Goal: Task Accomplishment & Management: Use online tool/utility

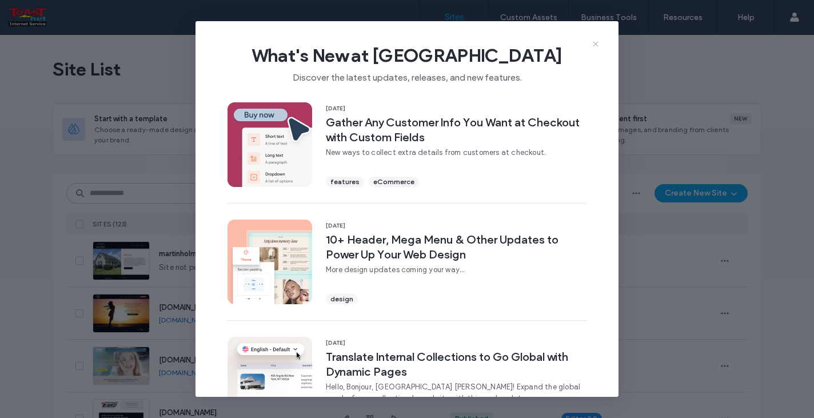
click at [595, 42] on icon at bounding box center [595, 43] width 9 height 9
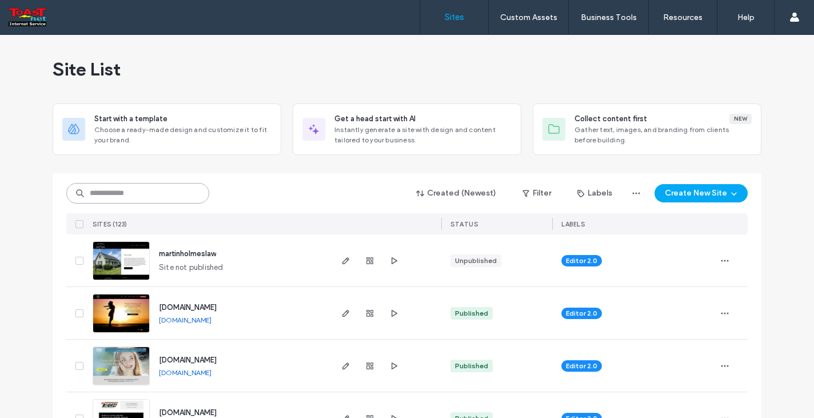
click at [129, 190] on input at bounding box center [137, 193] width 143 height 21
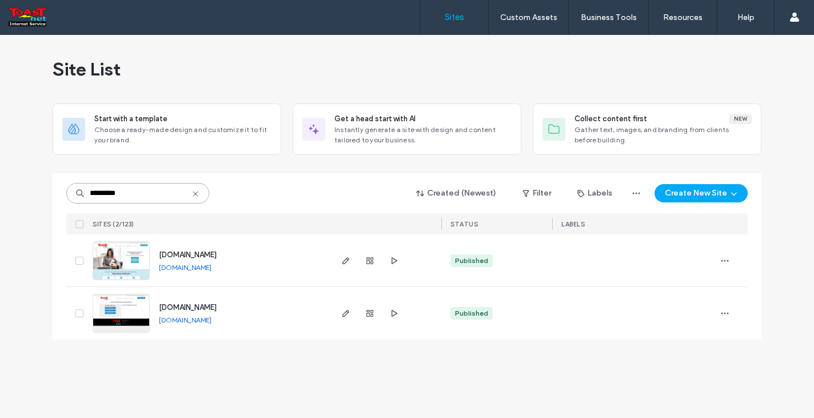
type input "*********"
click at [126, 259] on img at bounding box center [121, 281] width 56 height 78
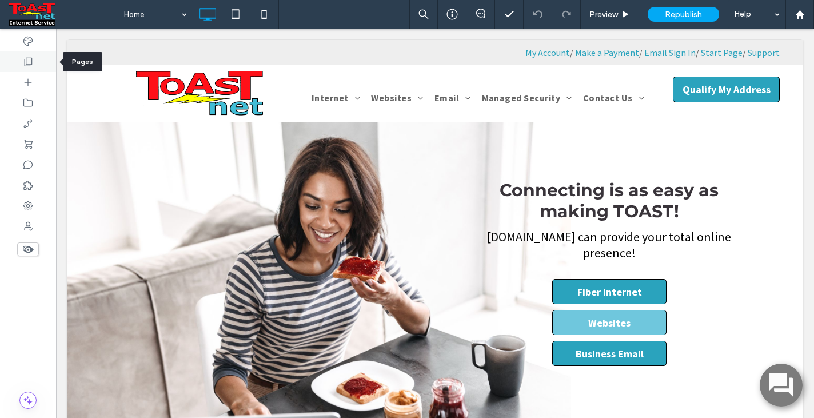
click at [26, 62] on use at bounding box center [29, 62] width 8 height 9
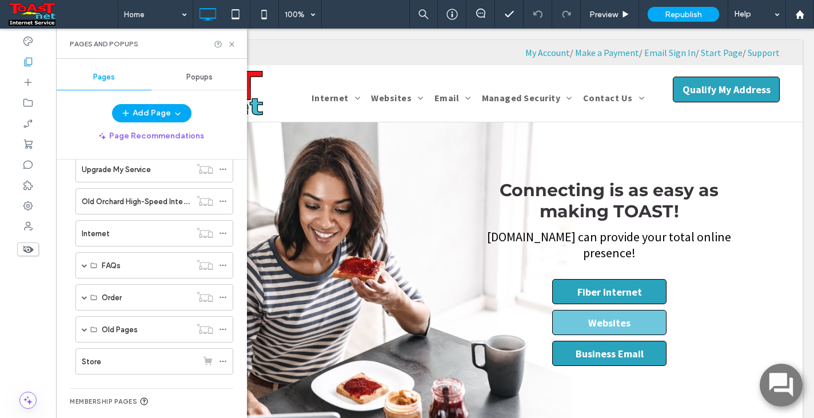
scroll to position [589, 0]
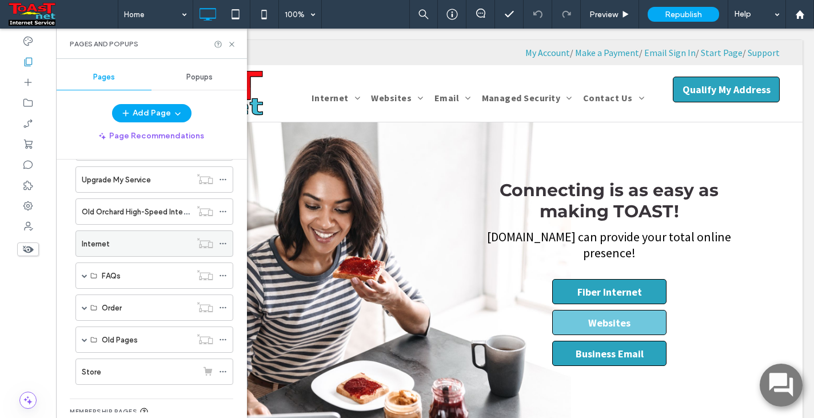
click at [133, 242] on div "Internet" at bounding box center [136, 244] width 109 height 12
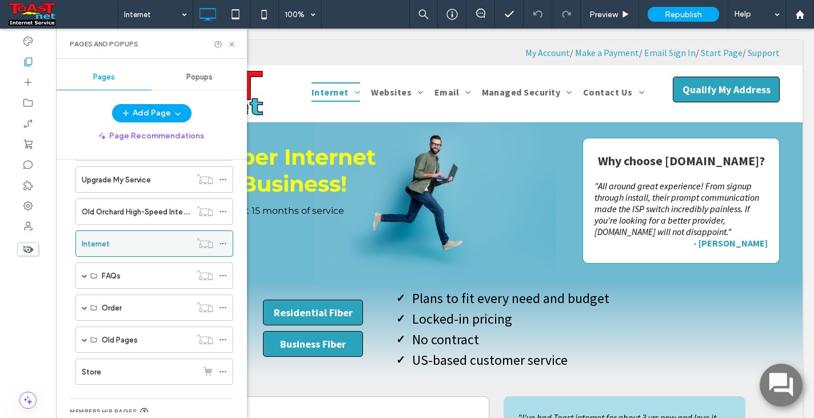
click at [224, 241] on icon at bounding box center [223, 244] width 8 height 8
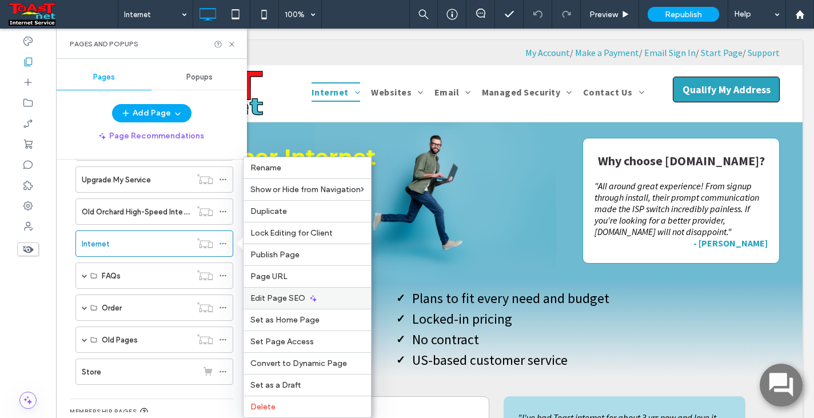
click at [280, 298] on span "Edit Page SEO" at bounding box center [277, 298] width 55 height 10
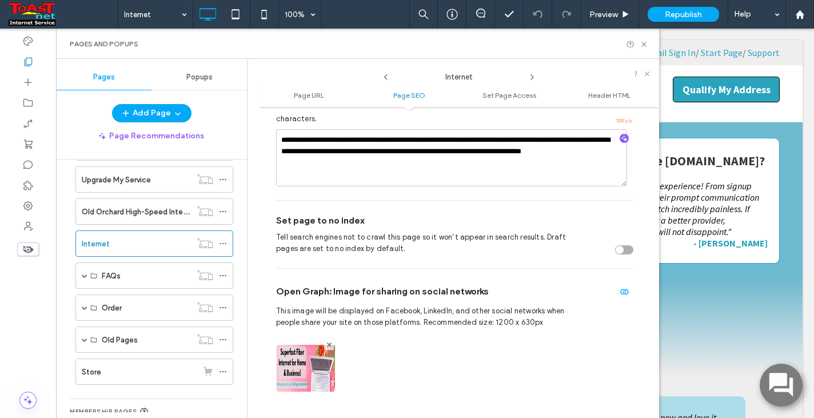
scroll to position [423, 0]
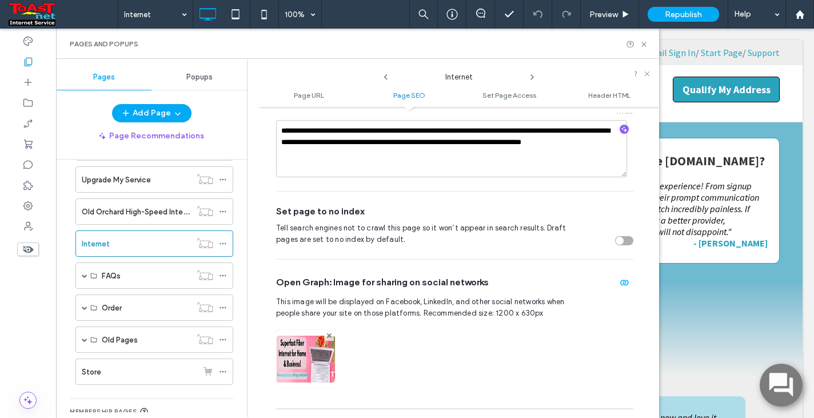
click at [313, 344] on img at bounding box center [306, 375] width 58 height 78
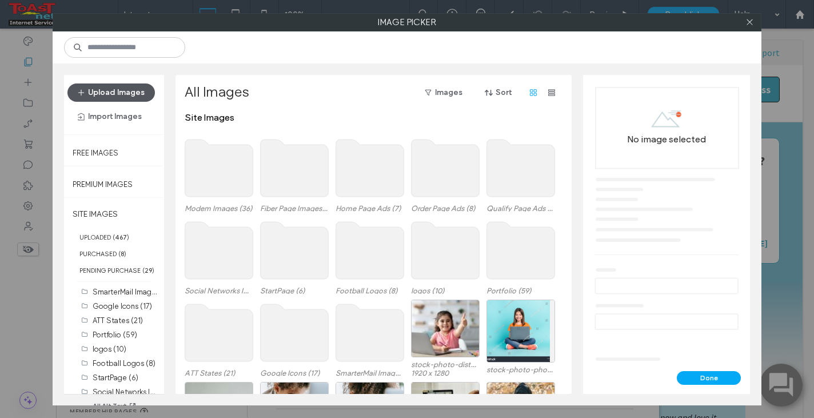
click at [121, 95] on button "Upload Images" at bounding box center [110, 92] width 87 height 18
click at [130, 93] on button "Upload Images" at bounding box center [110, 92] width 87 height 18
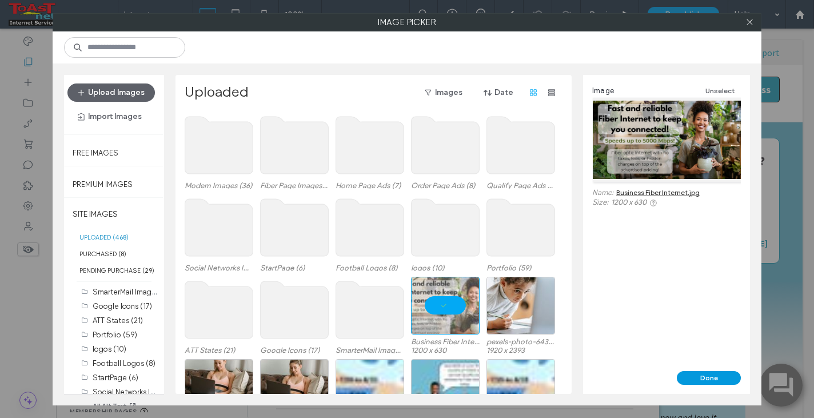
click at [710, 378] on button "Done" at bounding box center [709, 378] width 64 height 14
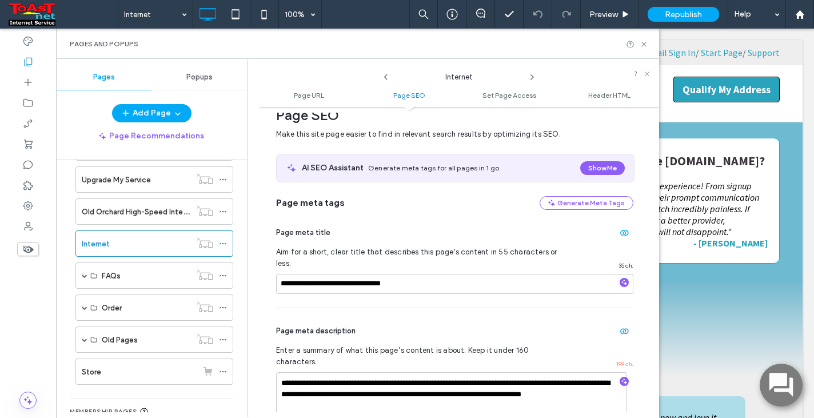
scroll to position [156, 0]
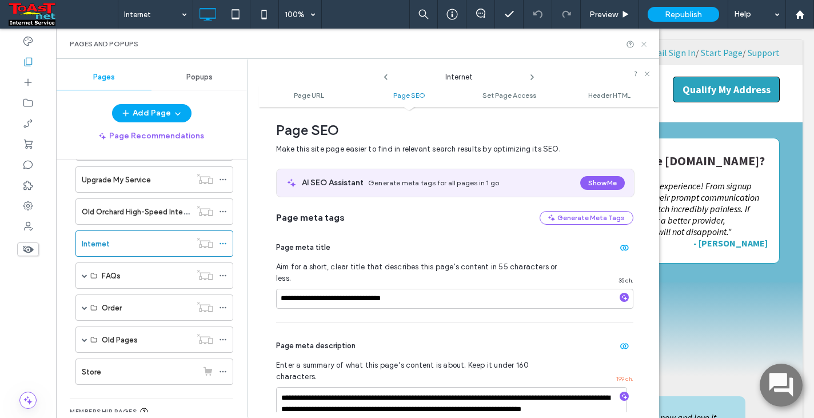
click at [644, 44] on use at bounding box center [643, 44] width 5 height 5
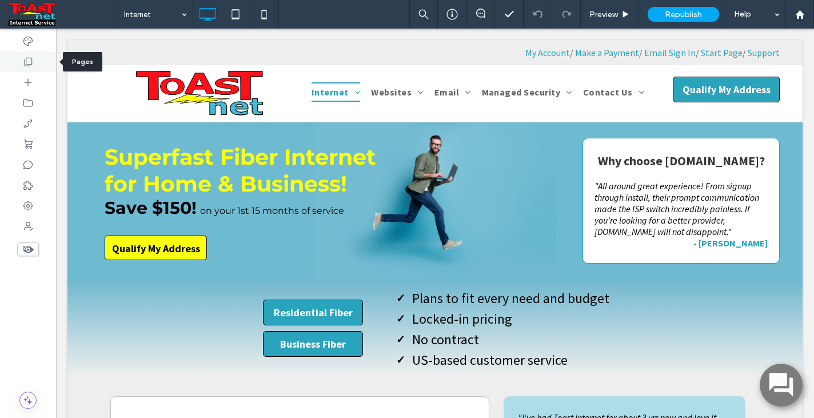
click at [28, 66] on use at bounding box center [29, 62] width 8 height 9
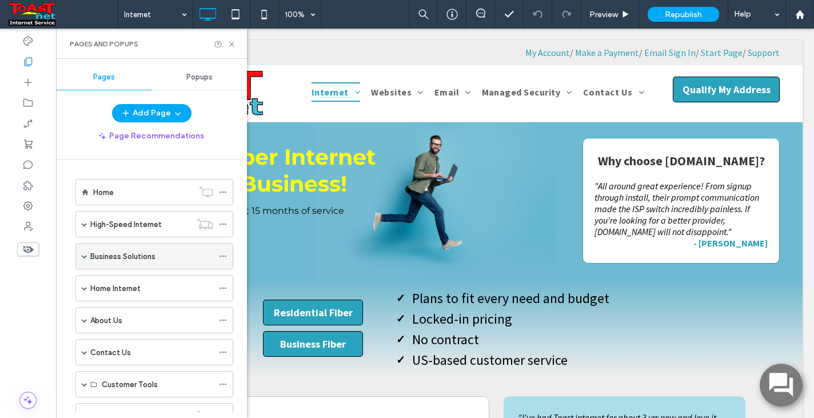
click at [83, 258] on span at bounding box center [85, 256] width 6 height 6
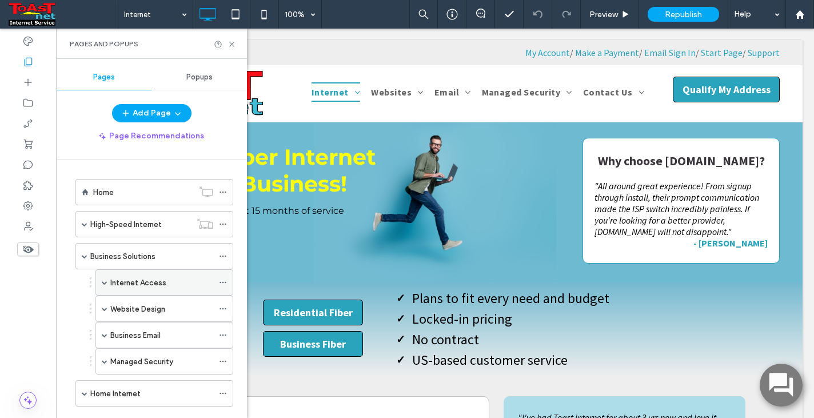
click at [103, 281] on span at bounding box center [105, 283] width 6 height 6
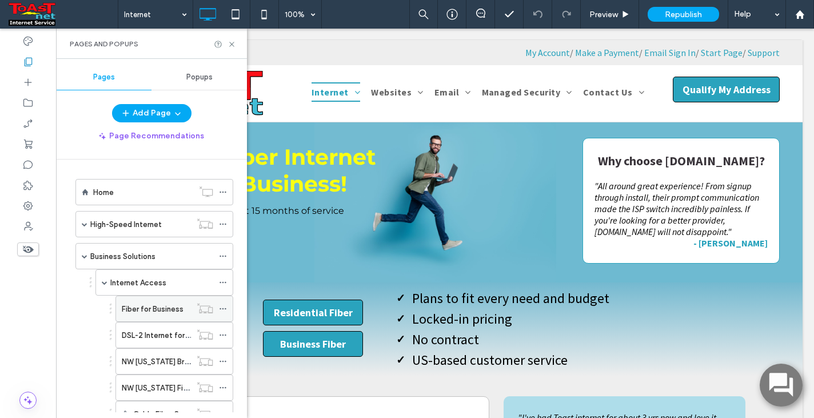
click at [140, 310] on label "Fiber for Business" at bounding box center [153, 309] width 62 height 20
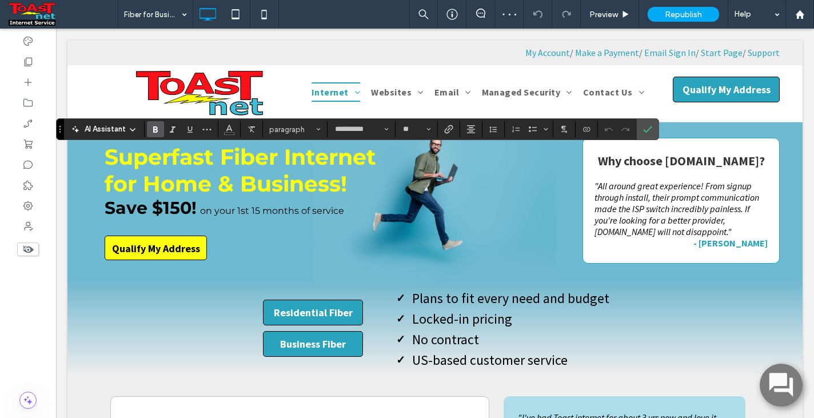
type input "**********"
type input "**"
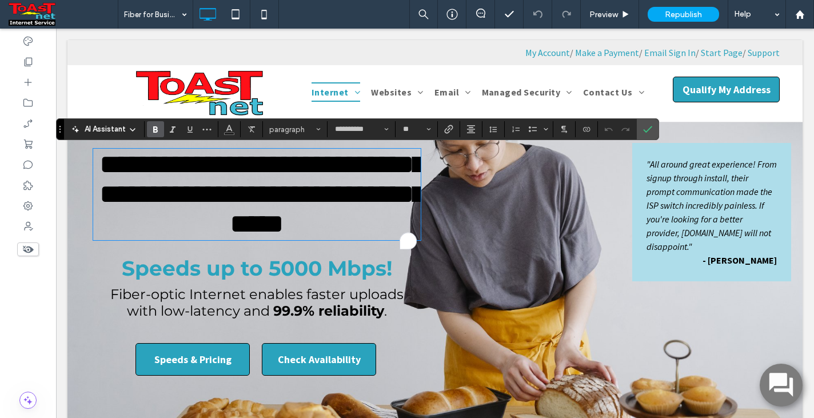
click at [592, 306] on div ""All around great experience! From signup through install, their prompt communi…" at bounding box center [613, 264] width 356 height 269
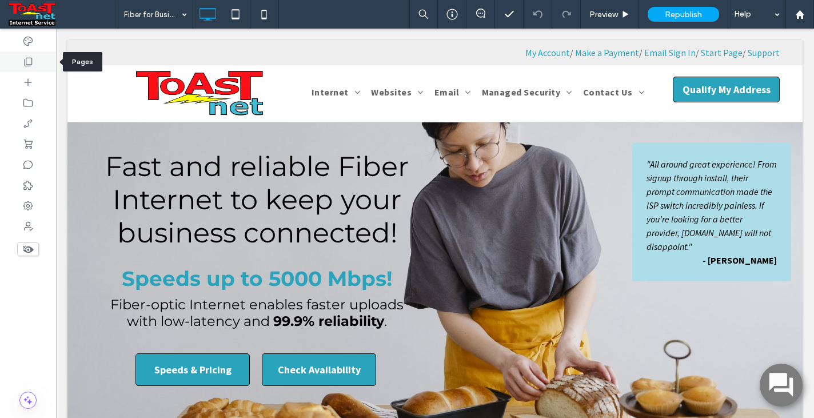
click at [27, 62] on icon at bounding box center [27, 61] width 11 height 11
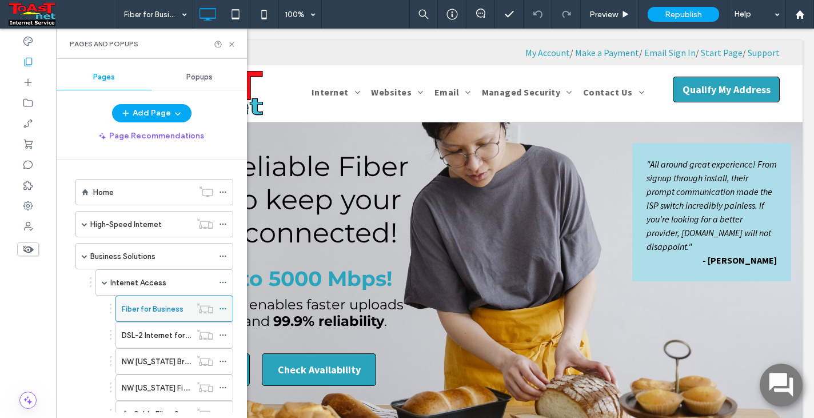
click at [225, 308] on icon at bounding box center [223, 309] width 8 height 8
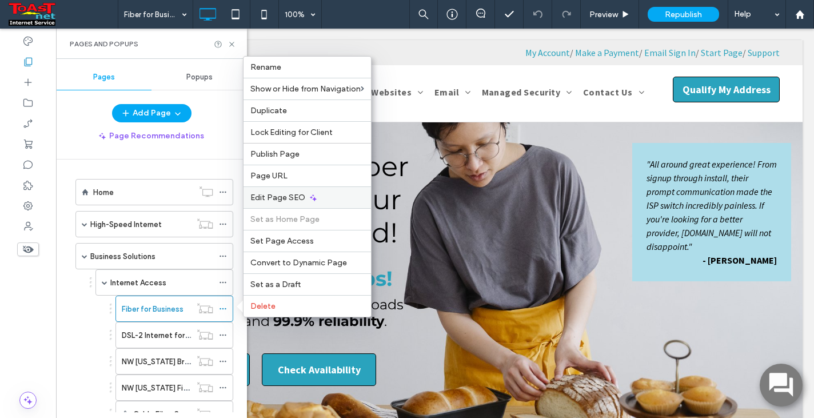
click at [292, 197] on span "Edit Page SEO" at bounding box center [277, 198] width 55 height 10
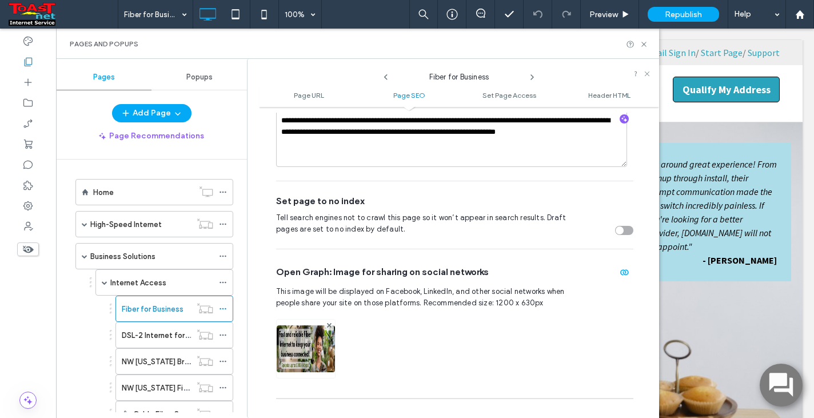
scroll to position [440, 0]
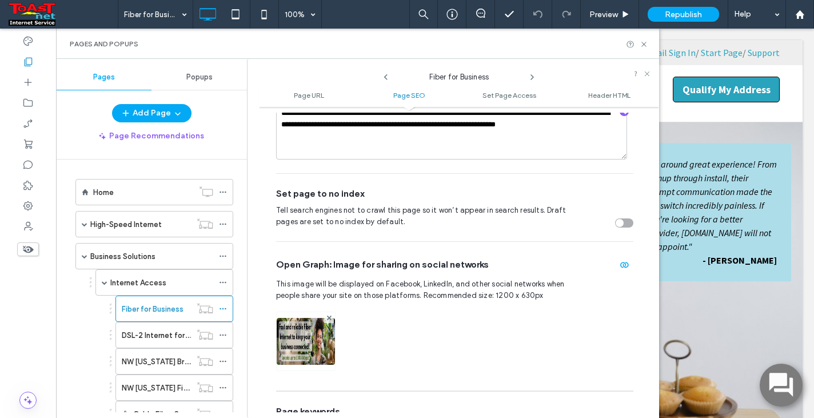
click at [289, 329] on img at bounding box center [306, 357] width 58 height 78
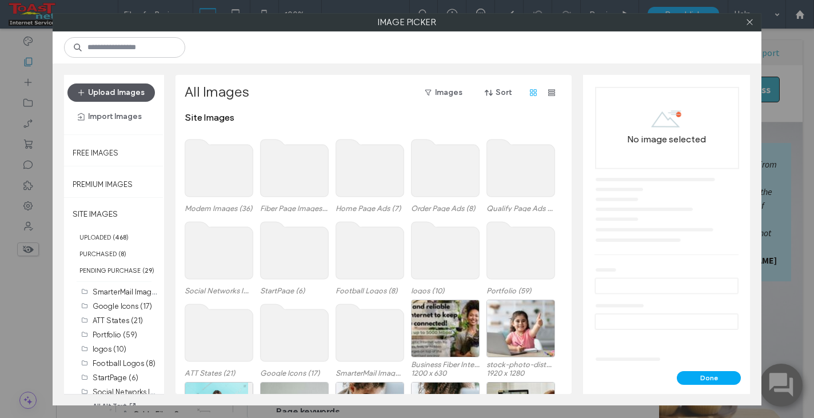
click at [102, 90] on button "Upload Images" at bounding box center [110, 92] width 87 height 18
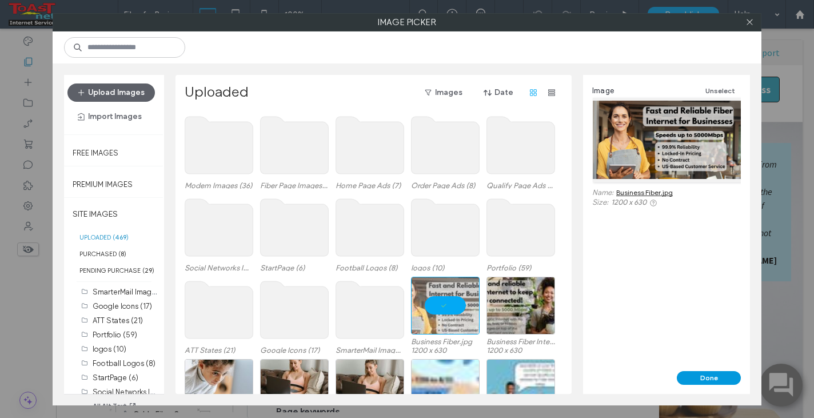
click at [715, 377] on button "Done" at bounding box center [709, 378] width 64 height 14
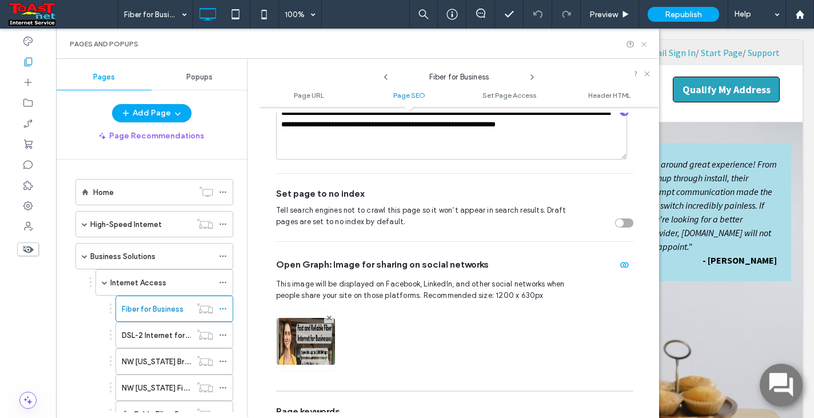
click at [644, 42] on icon at bounding box center [644, 44] width 9 height 9
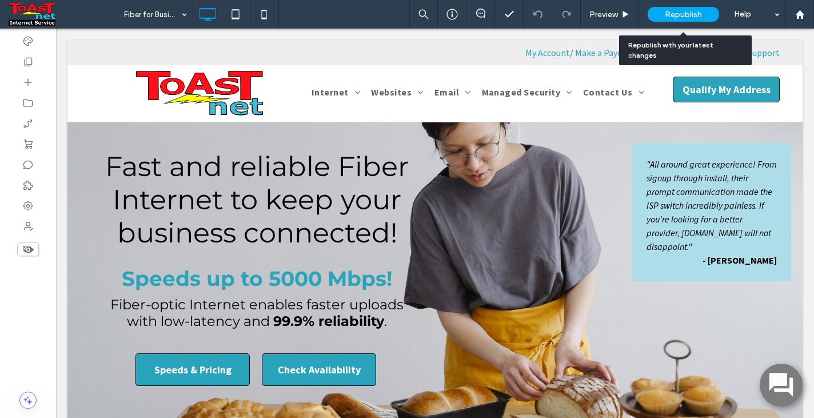
click at [674, 13] on span "Republish" at bounding box center [683, 15] width 37 height 10
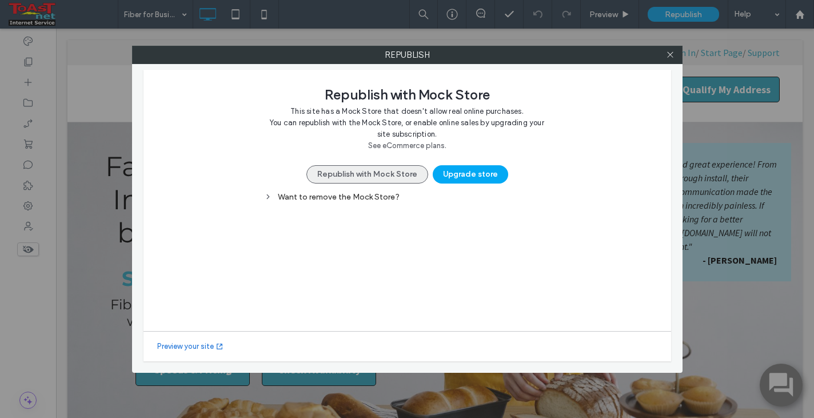
click at [372, 175] on button "Republish with Mock Store" at bounding box center [367, 174] width 122 height 18
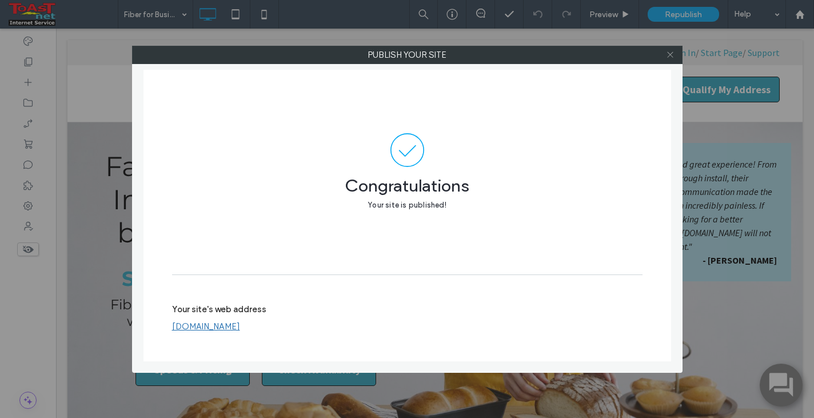
click at [671, 56] on icon at bounding box center [670, 54] width 9 height 9
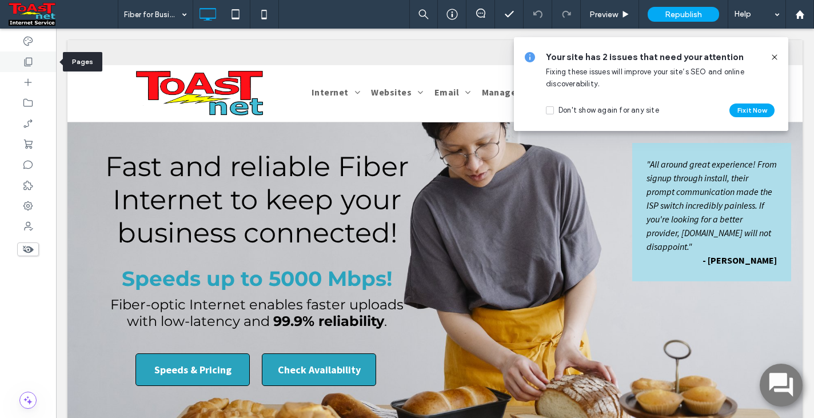
click at [27, 63] on icon at bounding box center [27, 61] width 11 height 11
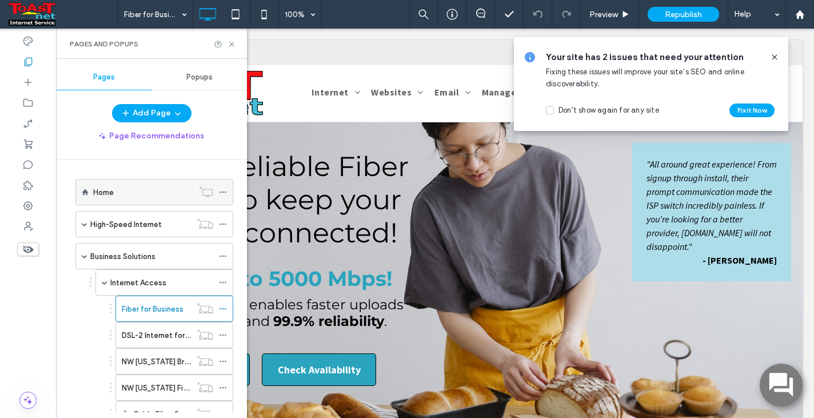
click at [131, 193] on div "Home" at bounding box center [143, 192] width 100 height 12
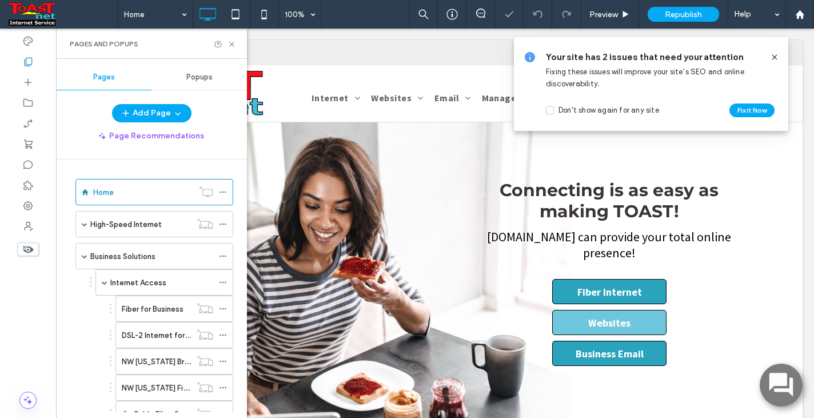
click at [775, 56] on icon at bounding box center [774, 57] width 9 height 9
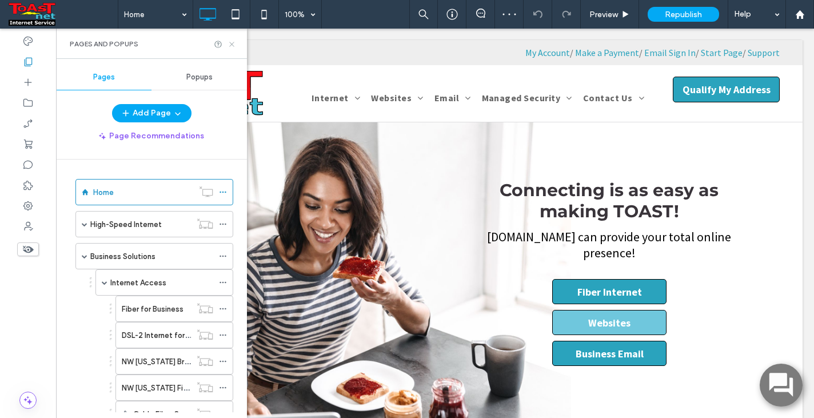
click at [231, 42] on icon at bounding box center [232, 44] width 9 height 9
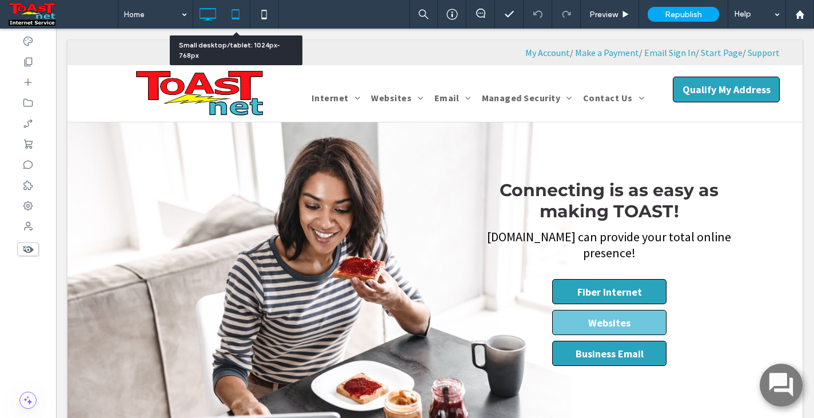
click at [234, 12] on icon at bounding box center [235, 14] width 23 height 23
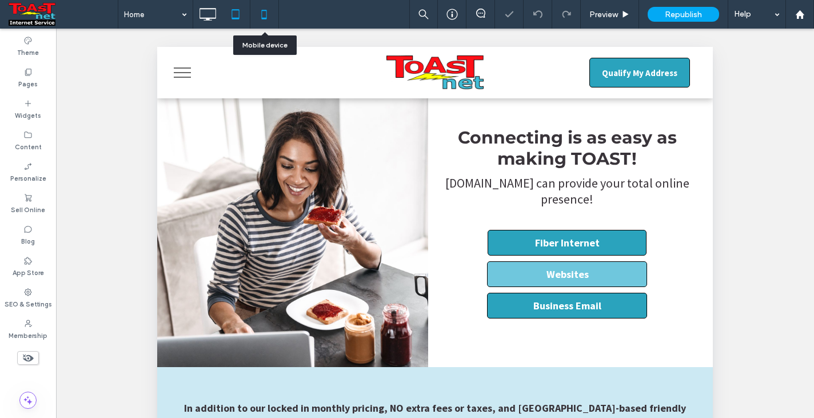
click at [266, 15] on icon at bounding box center [264, 14] width 23 height 23
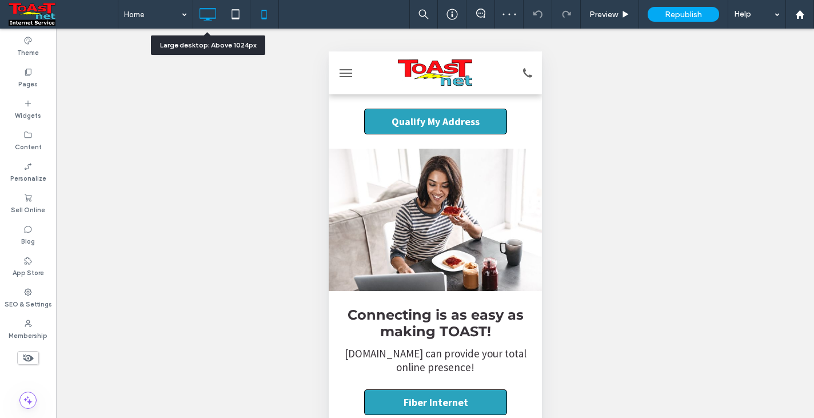
click at [206, 18] on use at bounding box center [208, 14] width 17 height 13
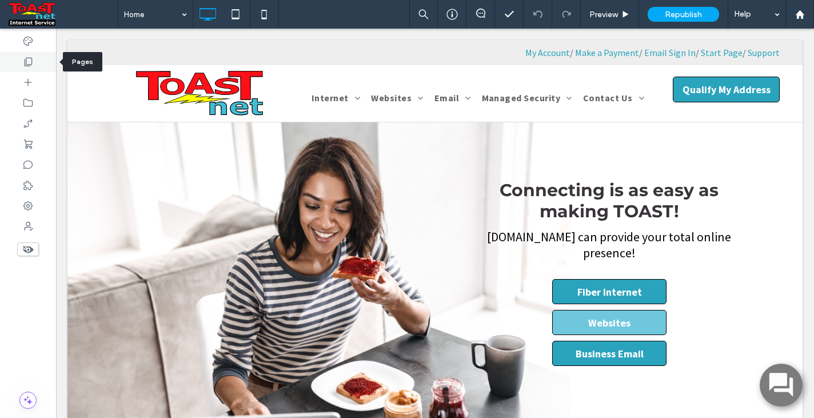
click at [27, 65] on use at bounding box center [29, 62] width 8 height 9
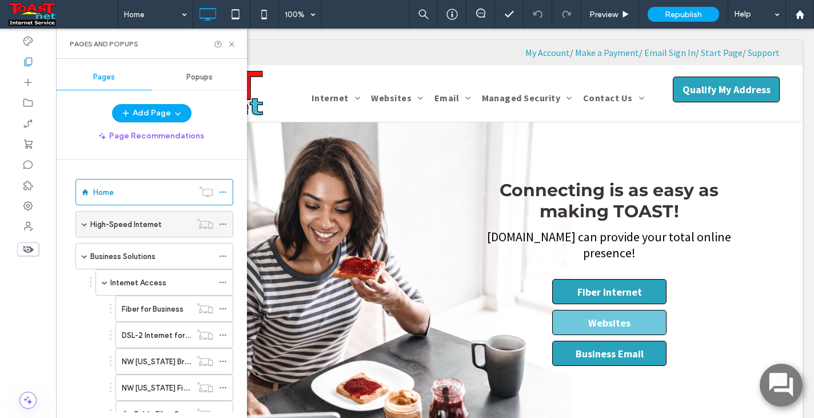
click at [85, 225] on span at bounding box center [85, 224] width 6 height 6
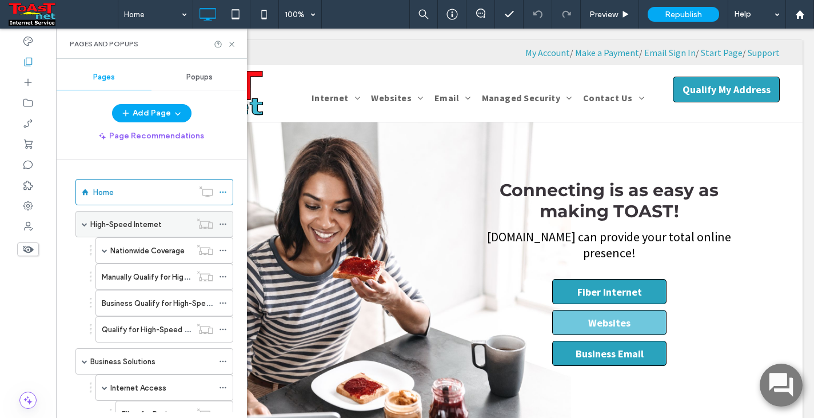
click at [85, 225] on span at bounding box center [85, 224] width 6 height 6
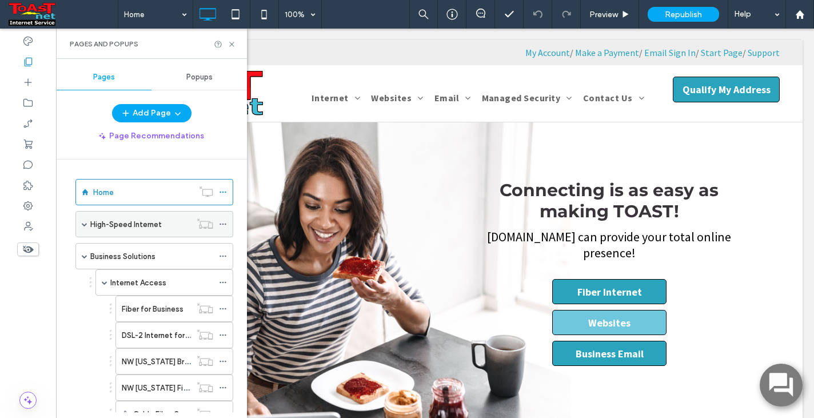
click at [85, 225] on span at bounding box center [85, 224] width 6 height 6
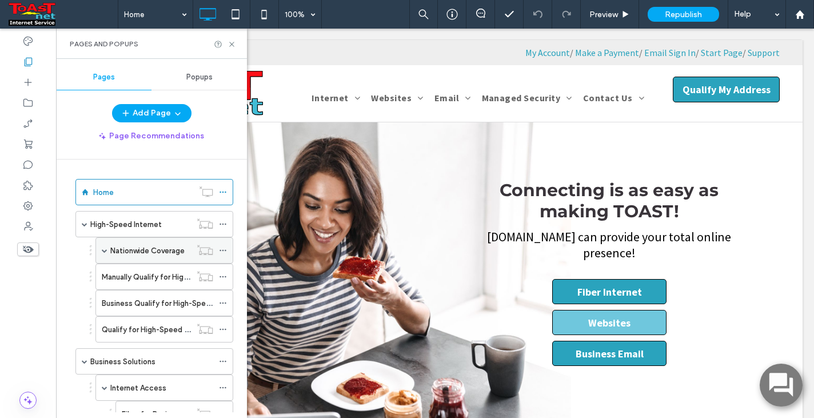
click at [122, 254] on label "Nationwide Coverage" at bounding box center [147, 251] width 74 height 20
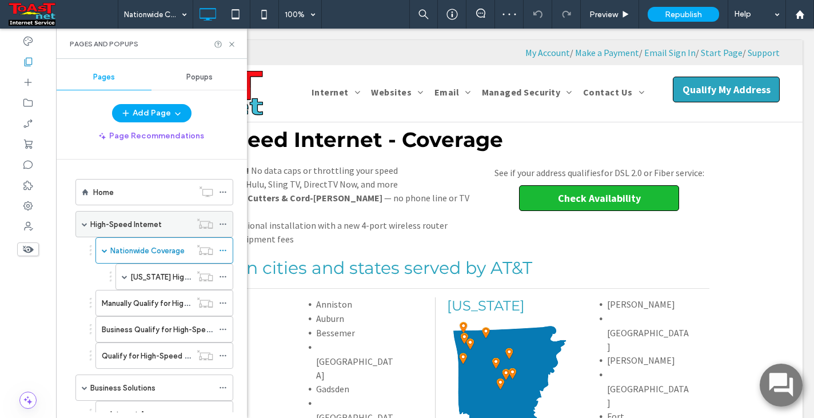
click at [136, 226] on label "High-Speed Internet" at bounding box center [125, 224] width 71 height 20
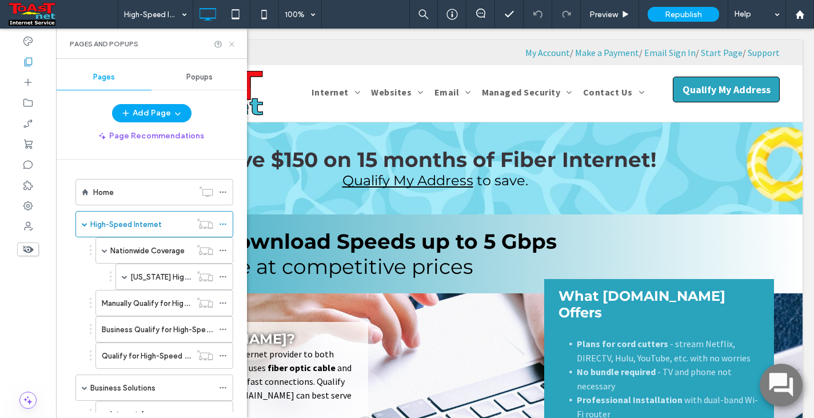
click at [232, 45] on use at bounding box center [231, 44] width 5 height 5
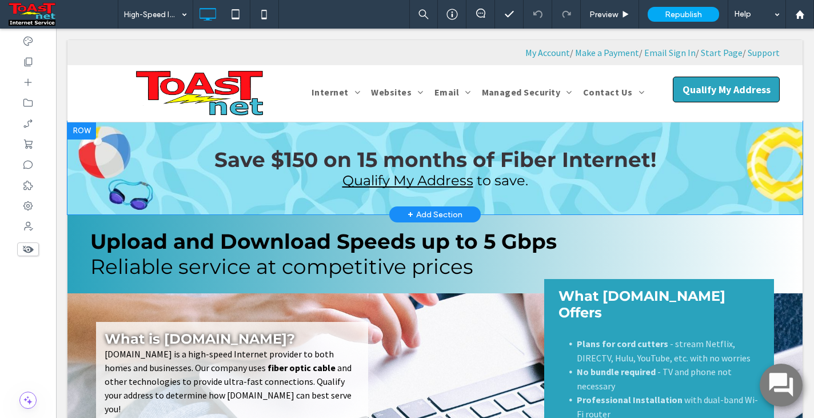
click at [111, 149] on div "Save $150 on 15 months of Fiber Internet! Qualify My Address to save. Click To …" at bounding box center [434, 167] width 735 height 93
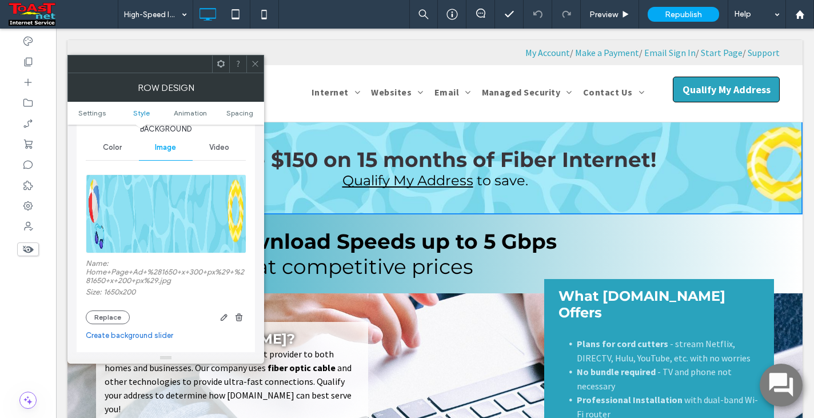
scroll to position [143, 0]
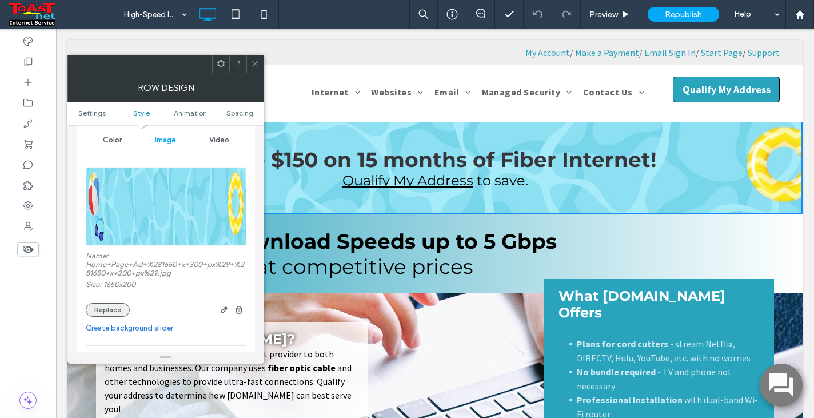
click at [108, 306] on button "Replace" at bounding box center [108, 310] width 44 height 14
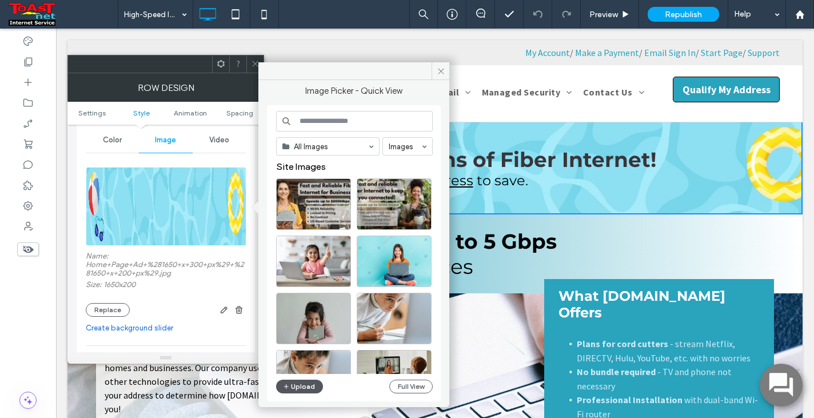
click at [295, 382] on button "Upload" at bounding box center [299, 387] width 47 height 14
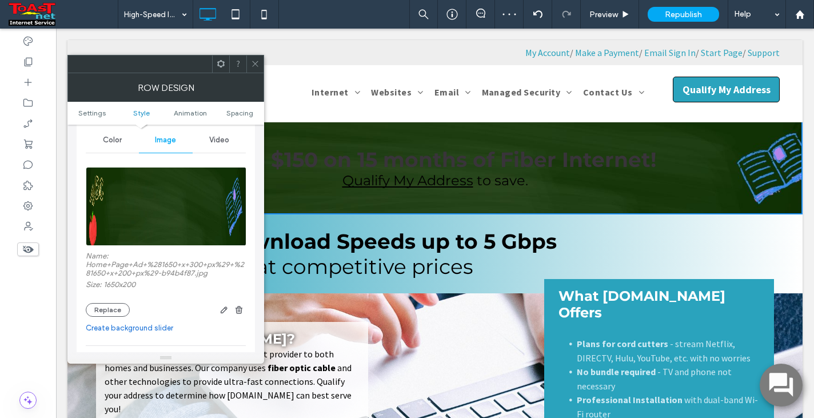
click at [257, 66] on icon at bounding box center [255, 63] width 9 height 9
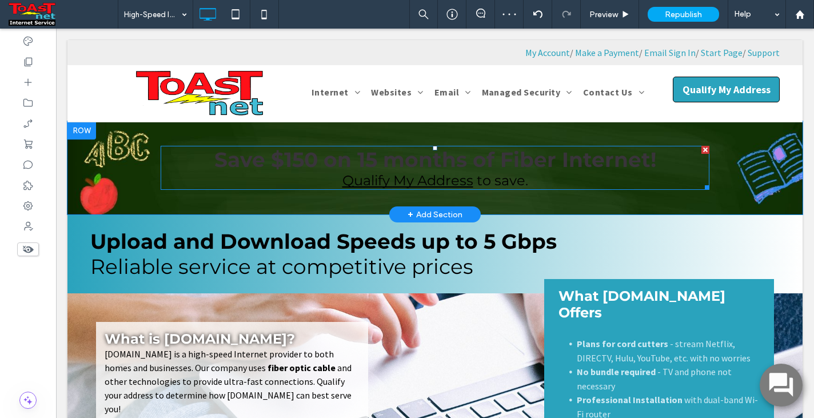
click at [293, 158] on span "Save $150 on 15 months of Fiber Internet!" at bounding box center [435, 159] width 442 height 25
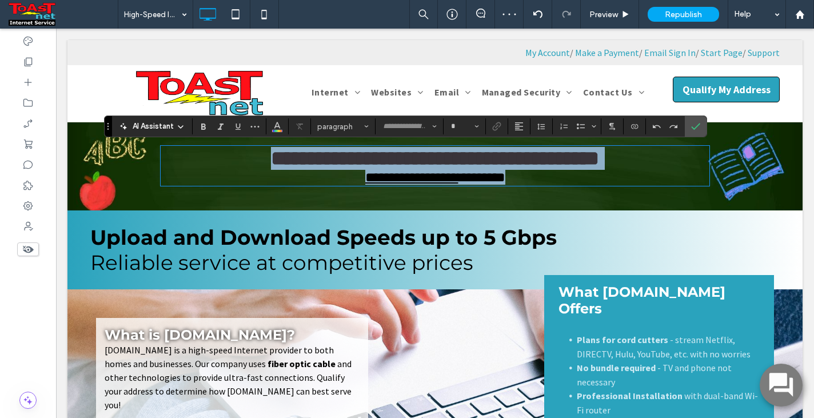
type input "**********"
click at [293, 157] on span "**********" at bounding box center [435, 158] width 328 height 21
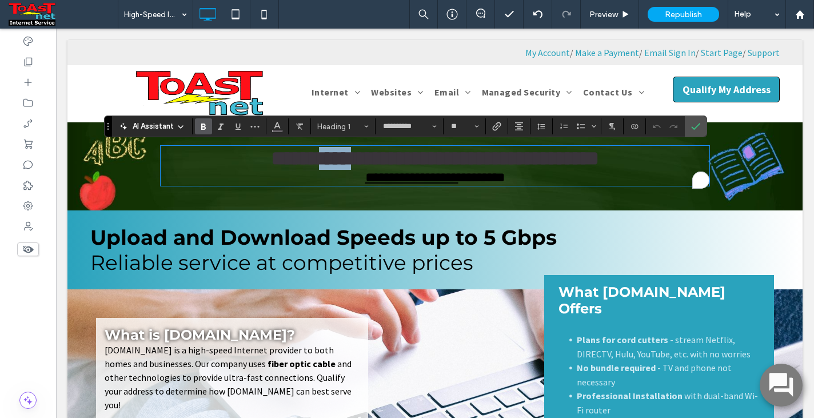
click at [293, 157] on span "**********" at bounding box center [435, 158] width 328 height 21
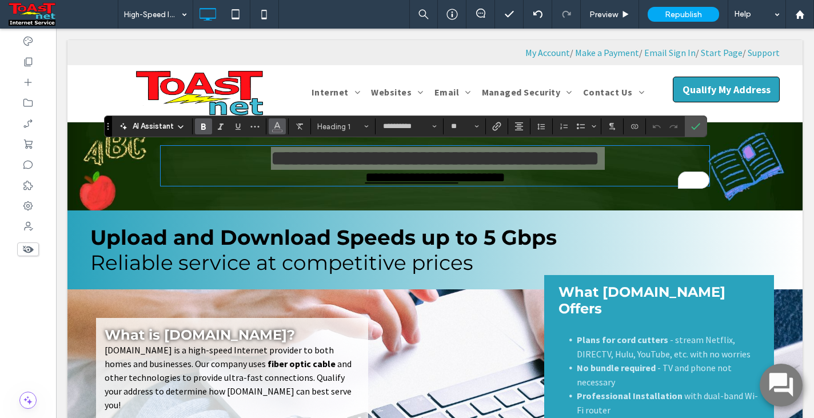
click at [281, 130] on icon "Color" at bounding box center [277, 125] width 9 height 9
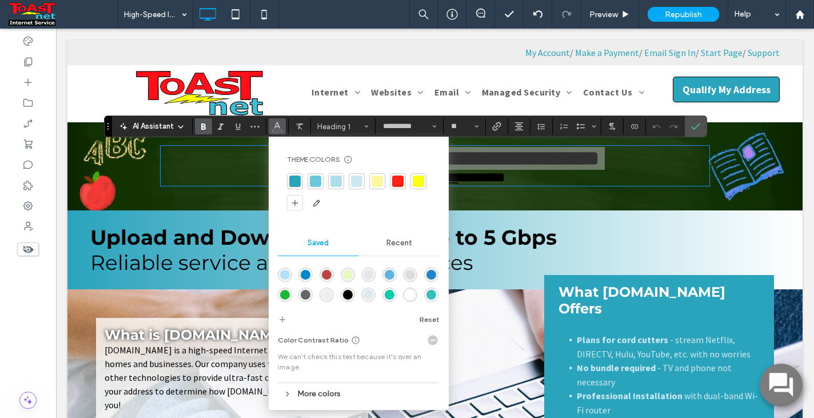
click at [350, 272] on div "rgba(229,250,193,1)" at bounding box center [348, 275] width 10 height 10
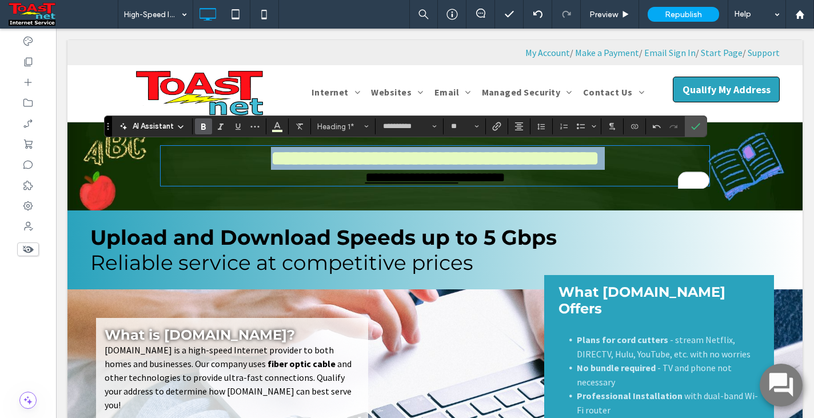
click at [537, 182] on h3 "**********" at bounding box center [435, 177] width 549 height 15
type input "**"
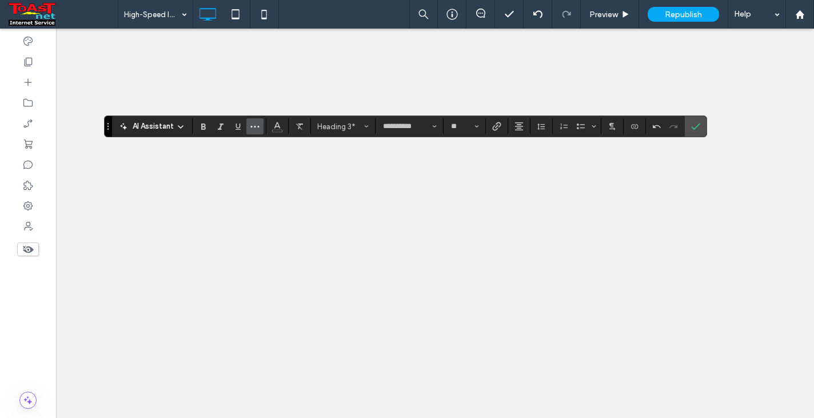
click at [276, 126] on use "Color" at bounding box center [277, 125] width 6 height 6
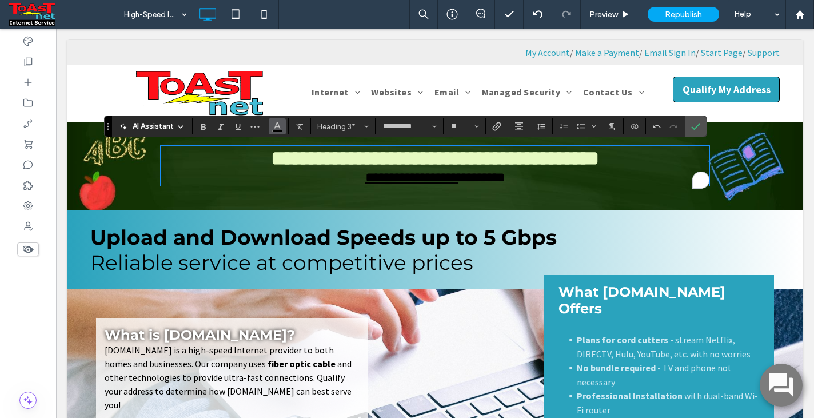
click at [277, 123] on use "Color" at bounding box center [277, 125] width 6 height 6
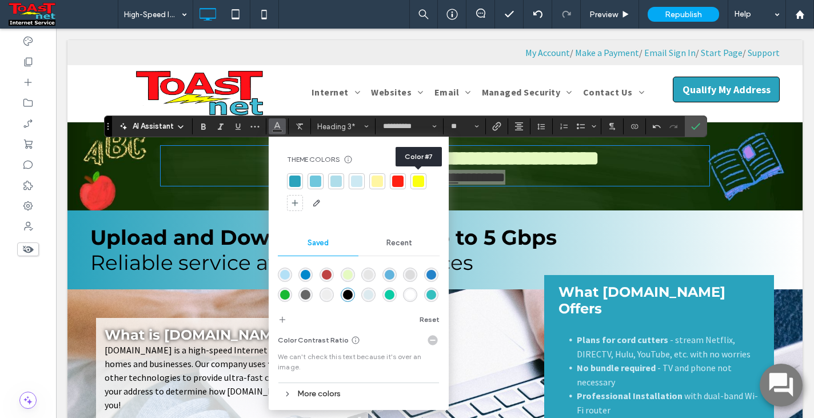
click at [419, 179] on div at bounding box center [418, 181] width 11 height 11
click at [574, 178] on h3 "**********" at bounding box center [435, 177] width 549 height 15
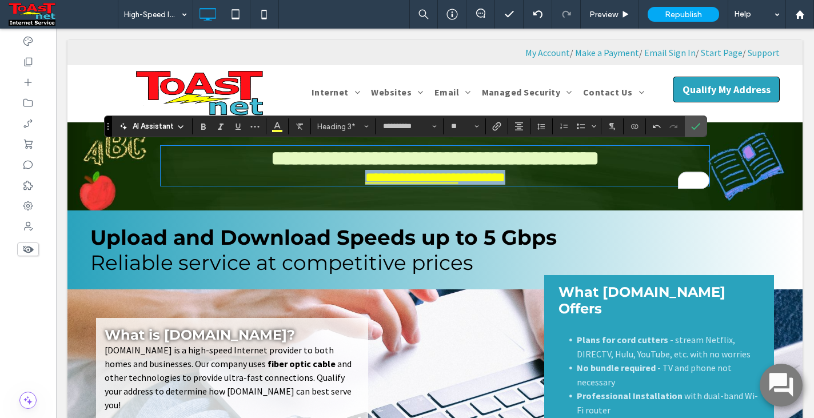
click at [574, 178] on h3 "**********" at bounding box center [435, 177] width 549 height 15
click at [697, 125] on icon "Confirm" at bounding box center [695, 126] width 9 height 9
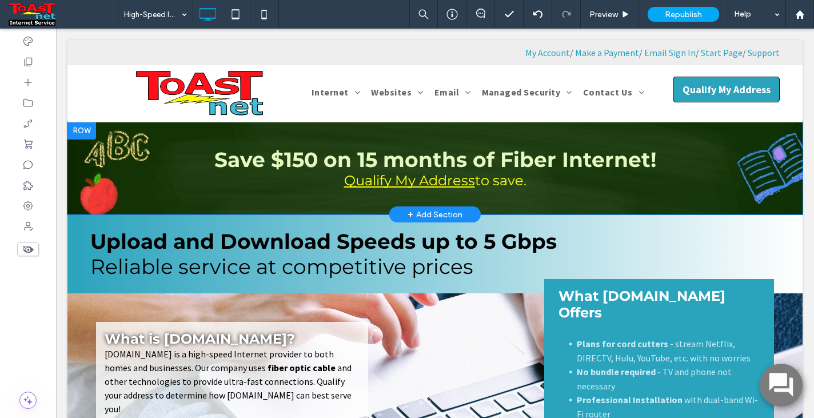
click at [111, 164] on div "Save $150 on 15 months of Fiber Internet! Qualify My Address to save. Click To …" at bounding box center [434, 167] width 735 height 93
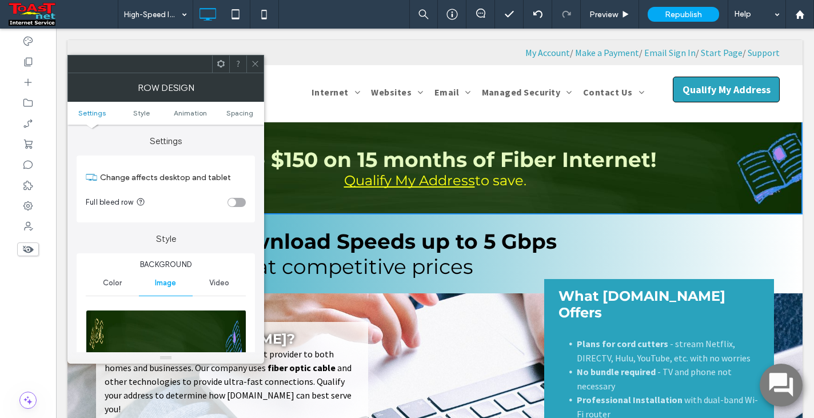
click at [254, 61] on icon at bounding box center [255, 63] width 9 height 9
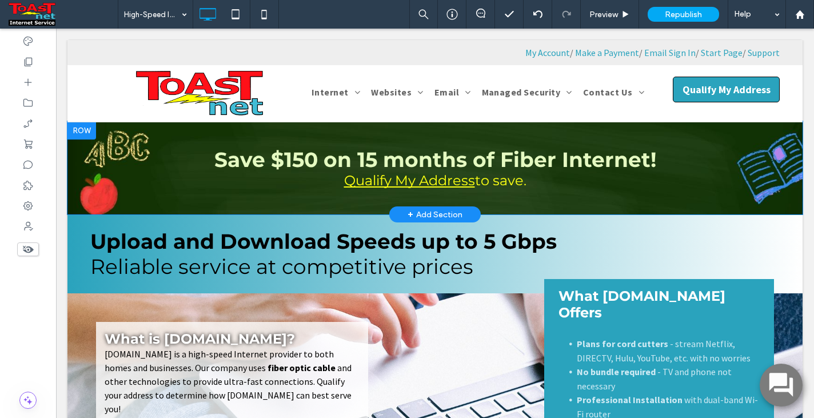
click at [130, 165] on div "Save $150 on 15 months of Fiber Internet! Qualify My Address to save. Click To …" at bounding box center [434, 167] width 735 height 93
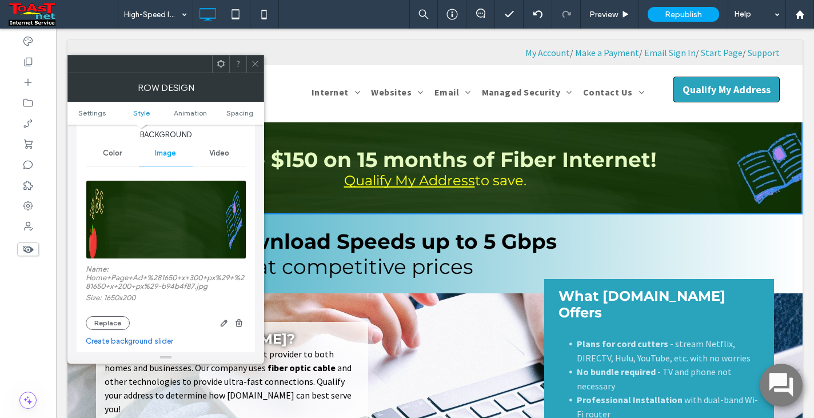
scroll to position [147, 0]
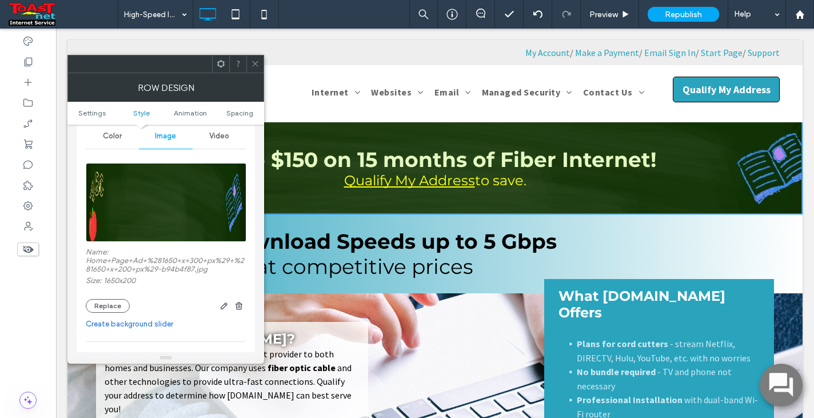
click at [257, 62] on icon at bounding box center [255, 63] width 9 height 9
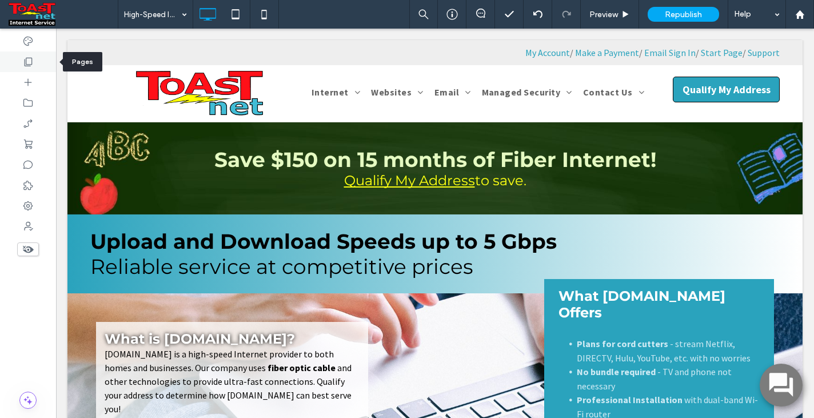
click at [31, 63] on icon at bounding box center [27, 61] width 11 height 11
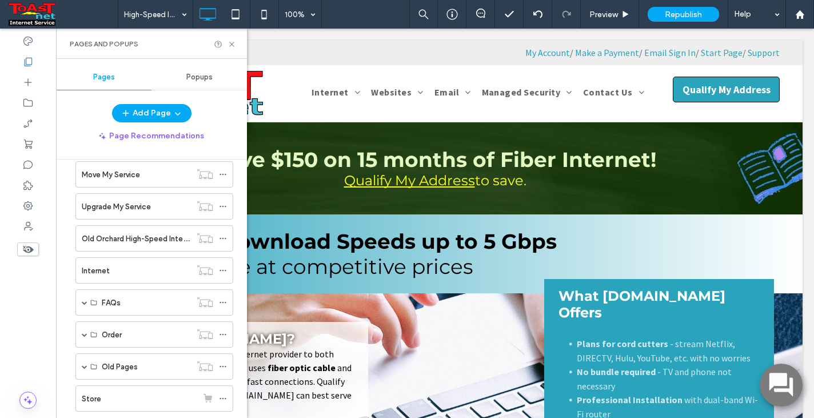
scroll to position [992, 0]
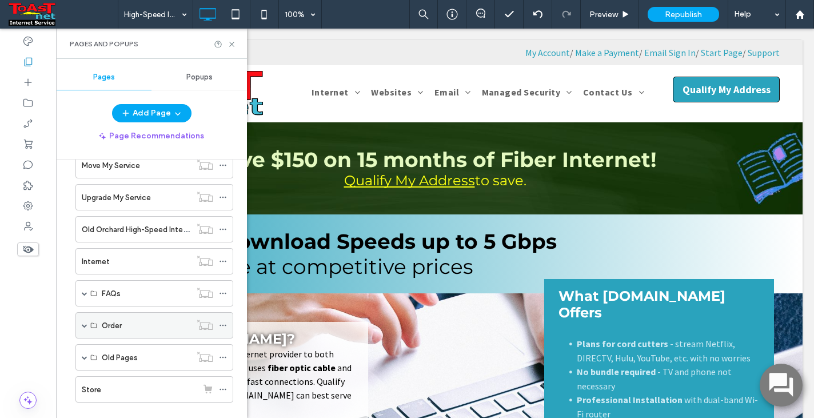
click at [82, 326] on span at bounding box center [85, 325] width 6 height 6
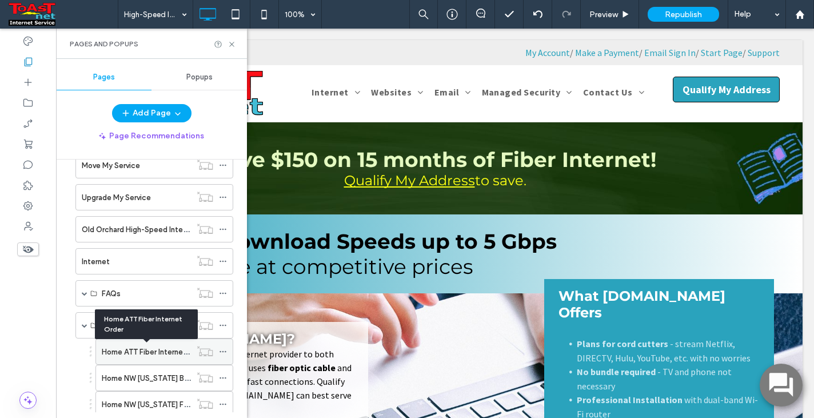
click at [118, 349] on label "Home ATT Fiber Internet Order" at bounding box center [155, 352] width 106 height 20
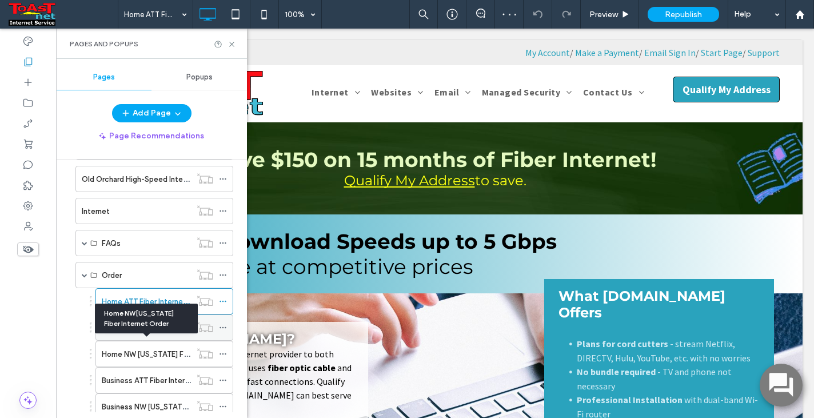
scroll to position [1050, 0]
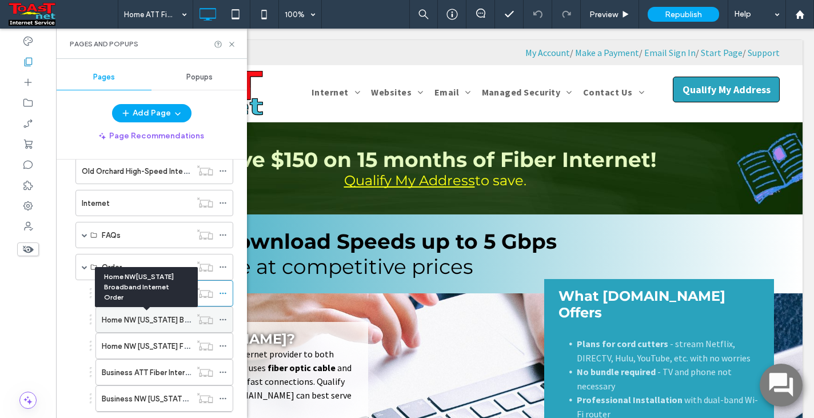
click at [149, 316] on label "Home NW Ohio Broadband Internet Order" at bounding box center [185, 320] width 166 height 20
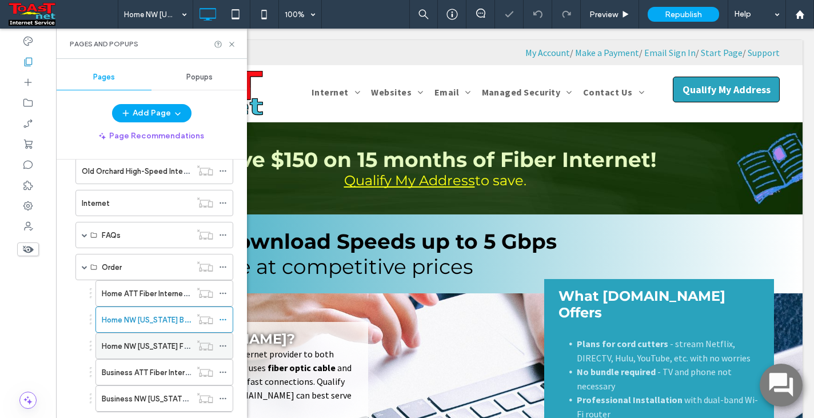
click at [148, 347] on label "Home NW Ohio Fiber Internet Order" at bounding box center [175, 346] width 146 height 20
click at [168, 295] on label "Home ATT Fiber Internet Order" at bounding box center [155, 294] width 106 height 20
click at [232, 46] on icon at bounding box center [232, 44] width 9 height 9
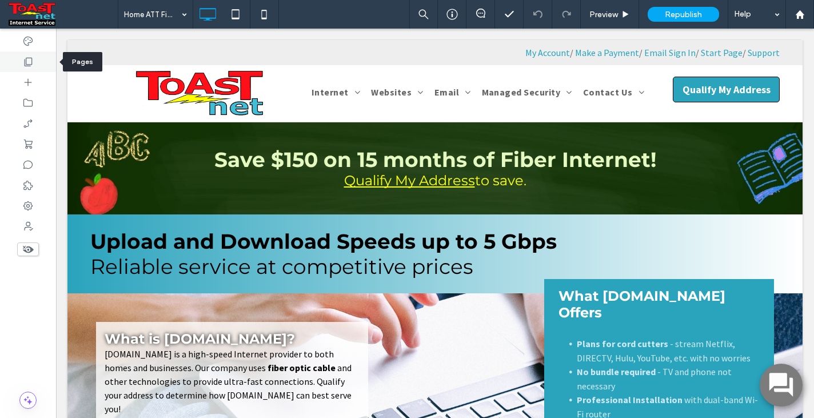
click at [31, 60] on icon at bounding box center [27, 61] width 11 height 11
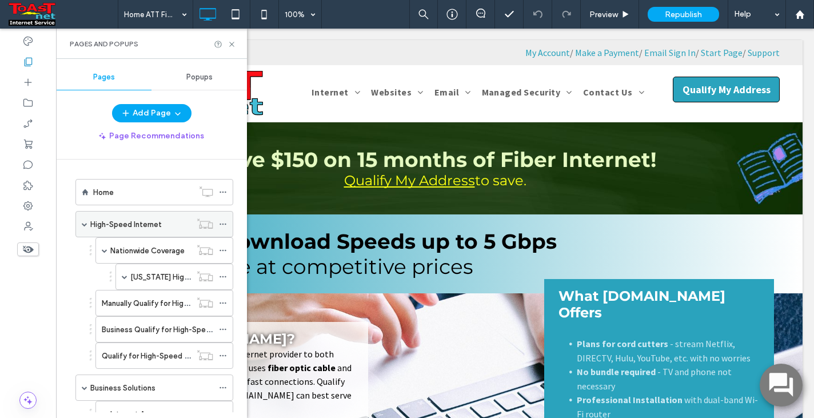
click at [118, 227] on label "High-Speed Internet" at bounding box center [125, 224] width 71 height 20
click at [233, 43] on use at bounding box center [231, 44] width 5 height 5
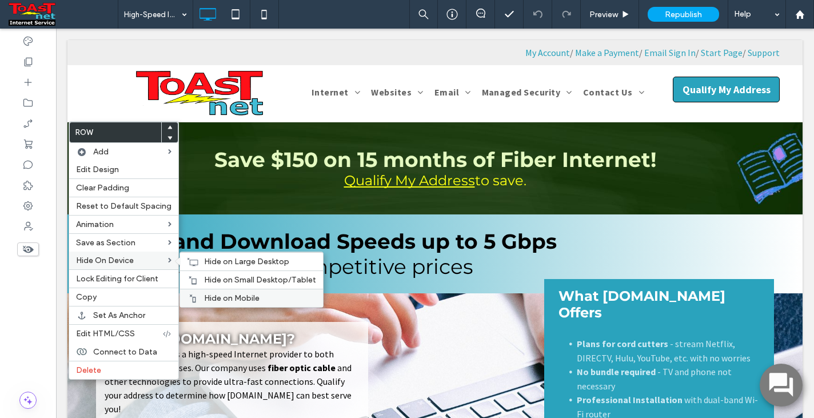
click at [204, 298] on span "Hide on Mobile" at bounding box center [231, 298] width 55 height 10
click at [210, 277] on span "Hide on Small Desktop/Tablet" at bounding box center [260, 280] width 112 height 10
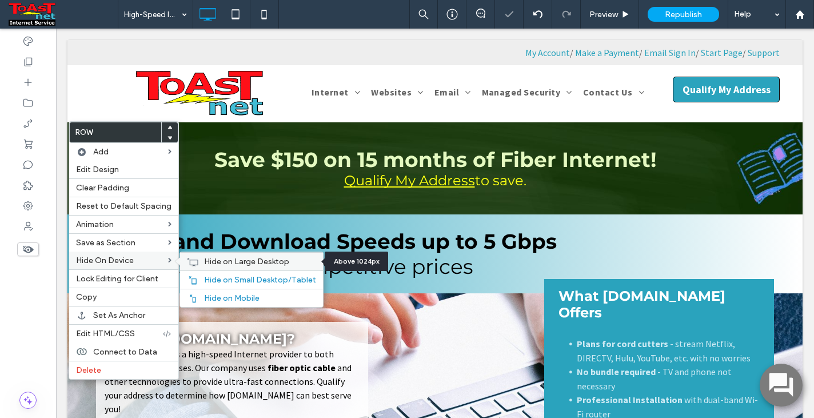
click at [223, 258] on span "Hide on Large Desktop" at bounding box center [246, 262] width 85 height 10
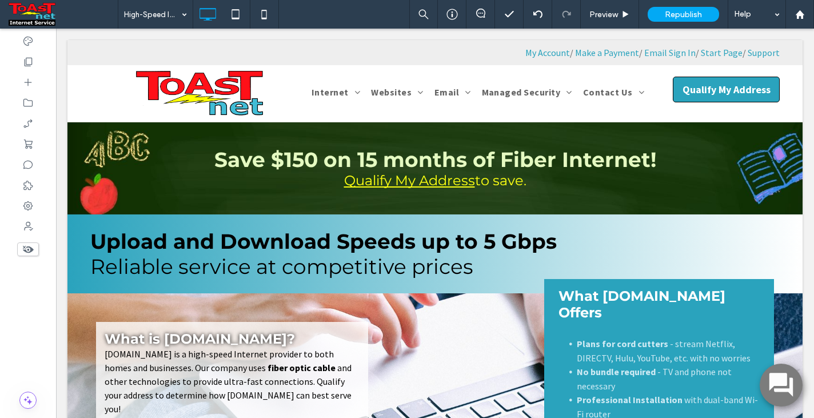
type input "**********"
type input "**"
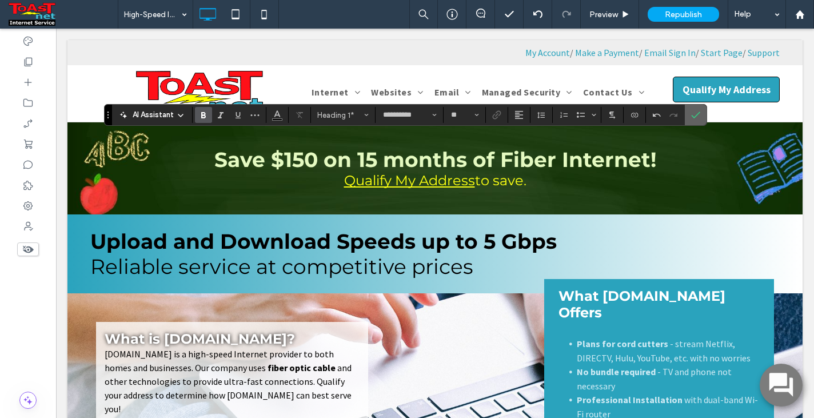
click at [698, 116] on icon "Confirm" at bounding box center [695, 114] width 9 height 9
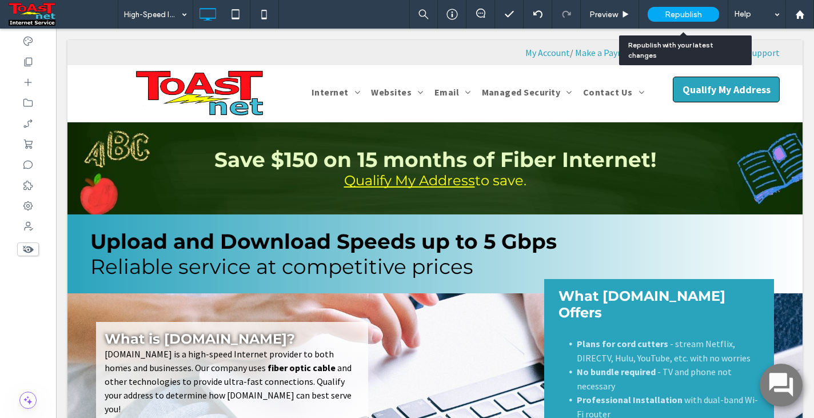
click at [703, 15] on div "Republish" at bounding box center [683, 14] width 71 height 15
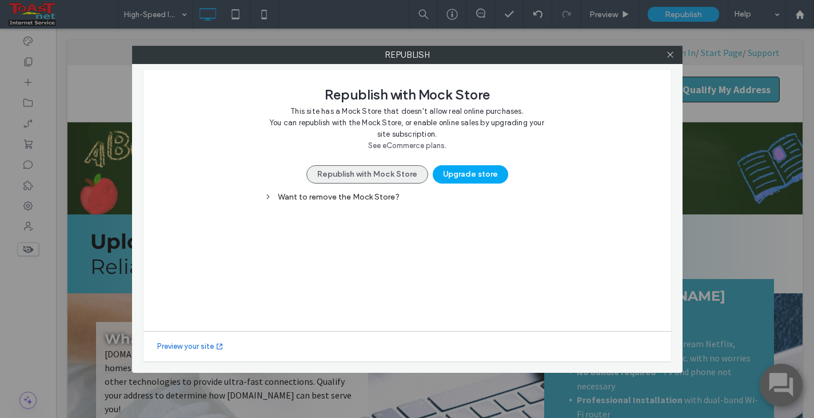
click at [374, 177] on button "Republish with Mock Store" at bounding box center [367, 174] width 122 height 18
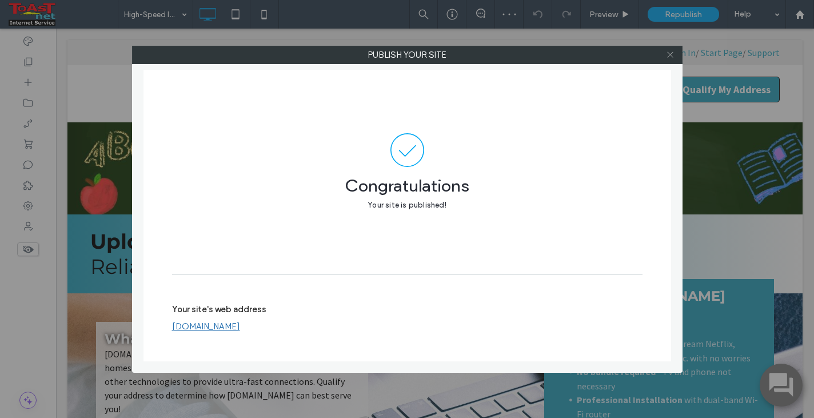
click at [671, 56] on icon at bounding box center [670, 54] width 9 height 9
